Goal: Register for event/course

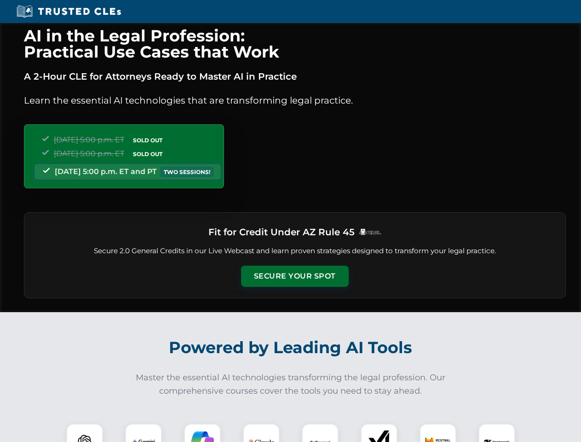
click at [294, 276] on button "Secure Your Spot" at bounding box center [295, 275] width 108 height 21
click at [85, 433] on img at bounding box center [84, 441] width 27 height 27
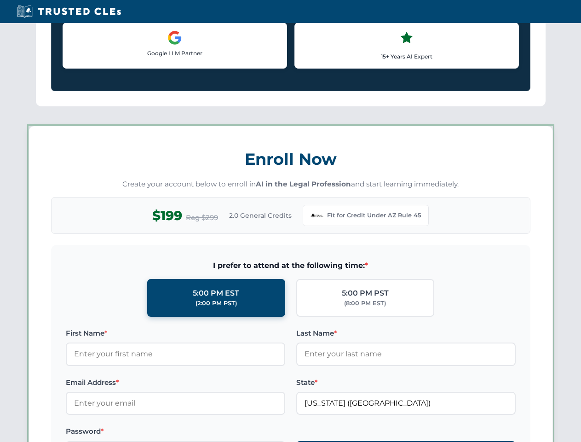
click at [202, 433] on label "Password *" at bounding box center [175, 431] width 219 height 11
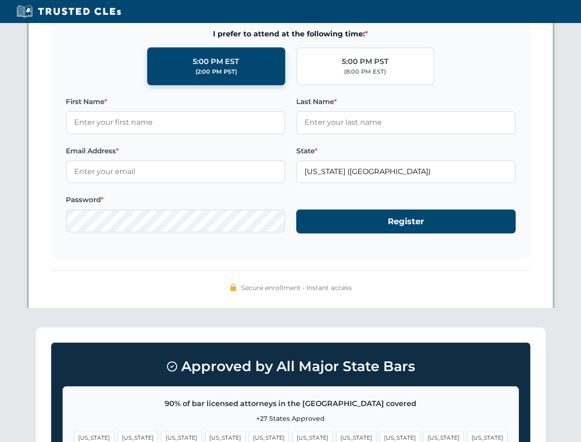
click at [424, 433] on span "[US_STATE]" at bounding box center [444, 437] width 40 height 13
